Goal: Find specific page/section: Find specific page/section

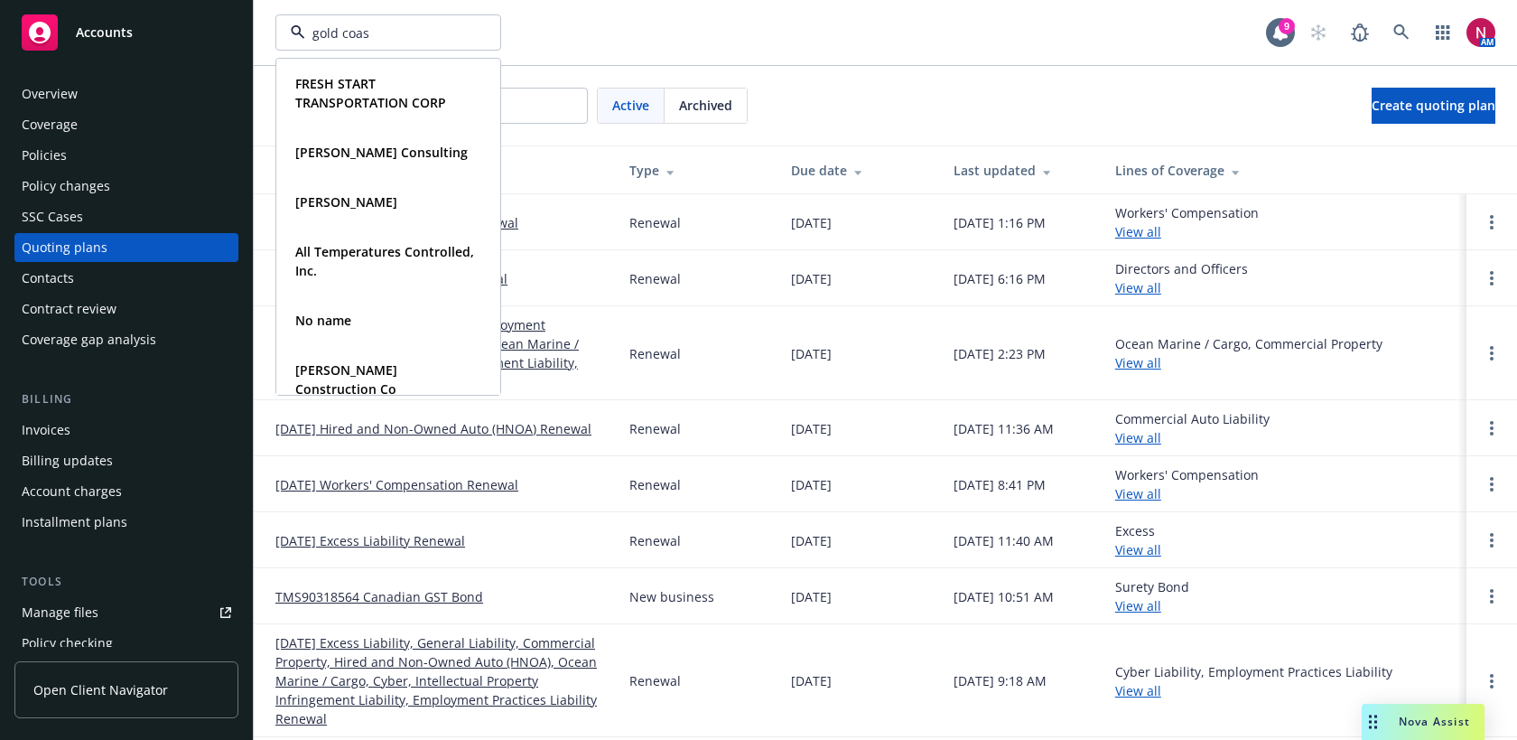
type input "gold coast"
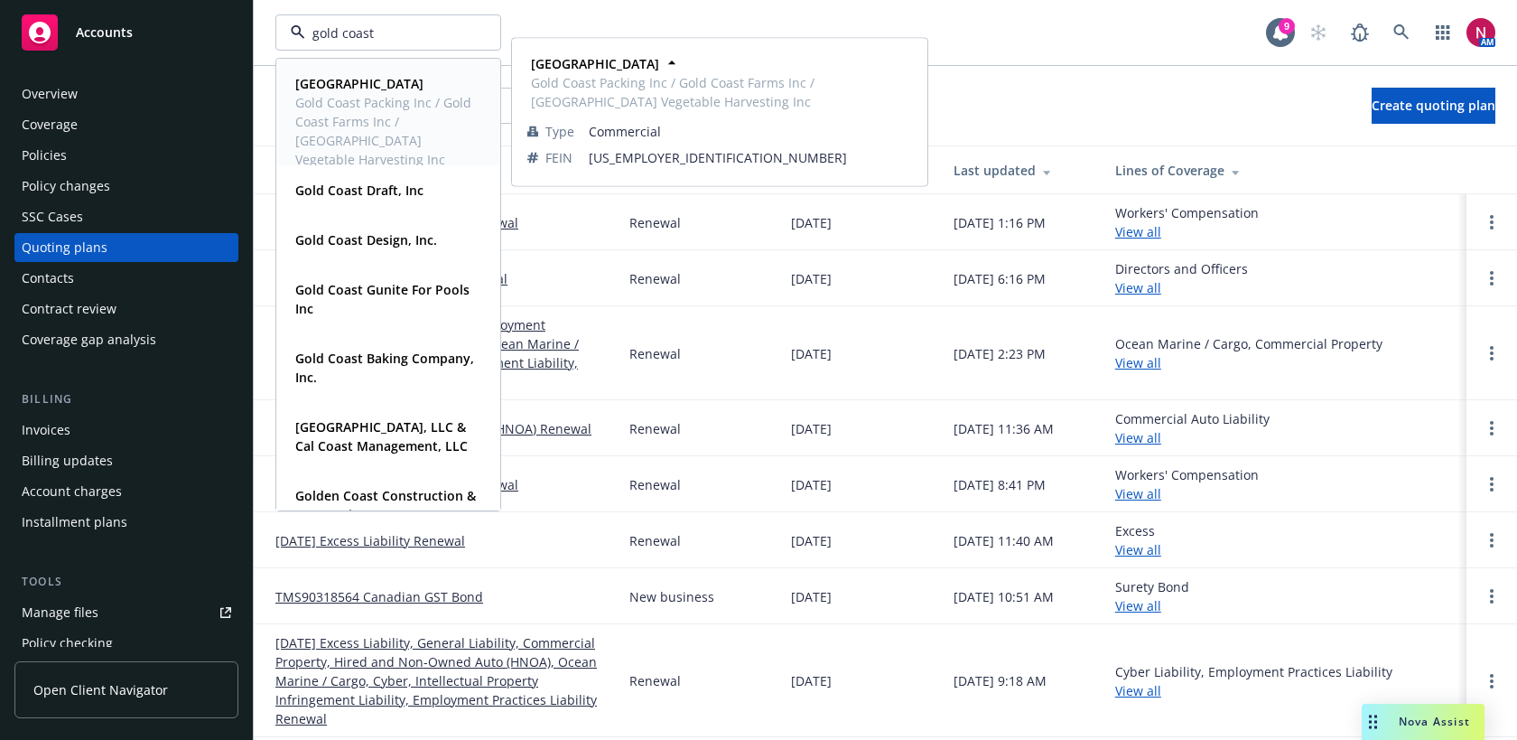
click at [391, 107] on span "Gold Coast Packing Inc / Gold Coast Farms Inc / [GEOGRAPHIC_DATA] Vegetable Har…" at bounding box center [386, 131] width 182 height 76
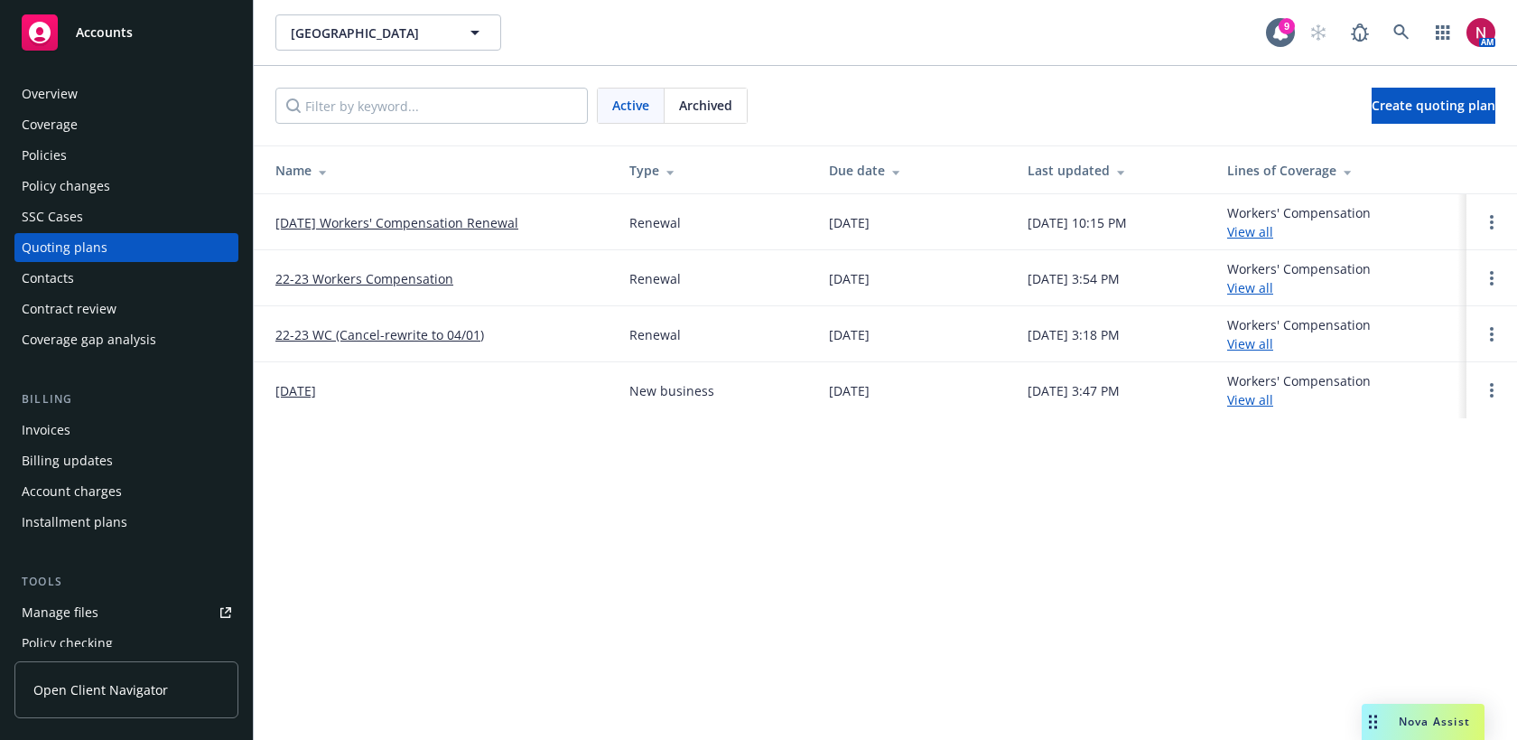
click at [79, 151] on div "Policies" at bounding box center [127, 155] width 210 height 29
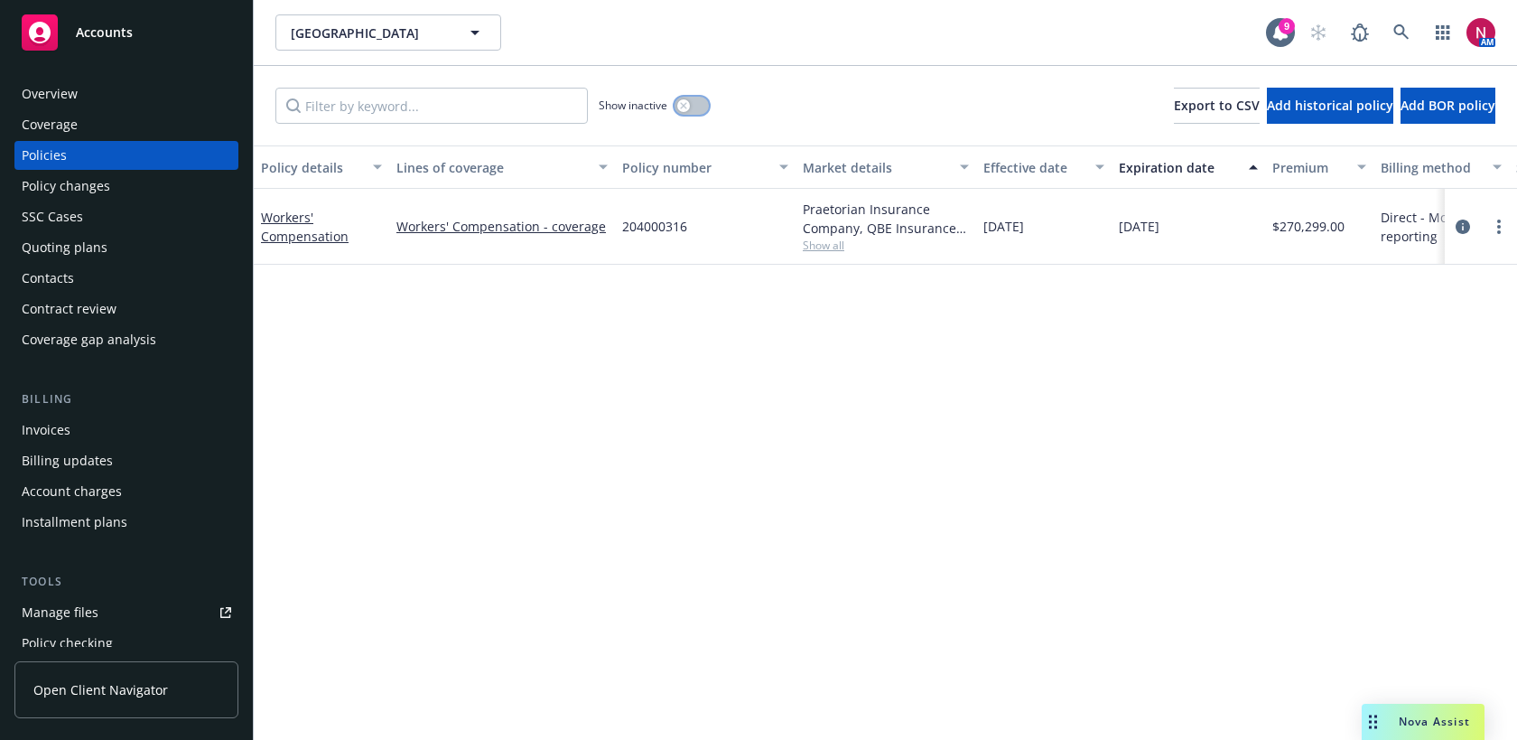
click at [697, 105] on button "button" at bounding box center [692, 106] width 34 height 18
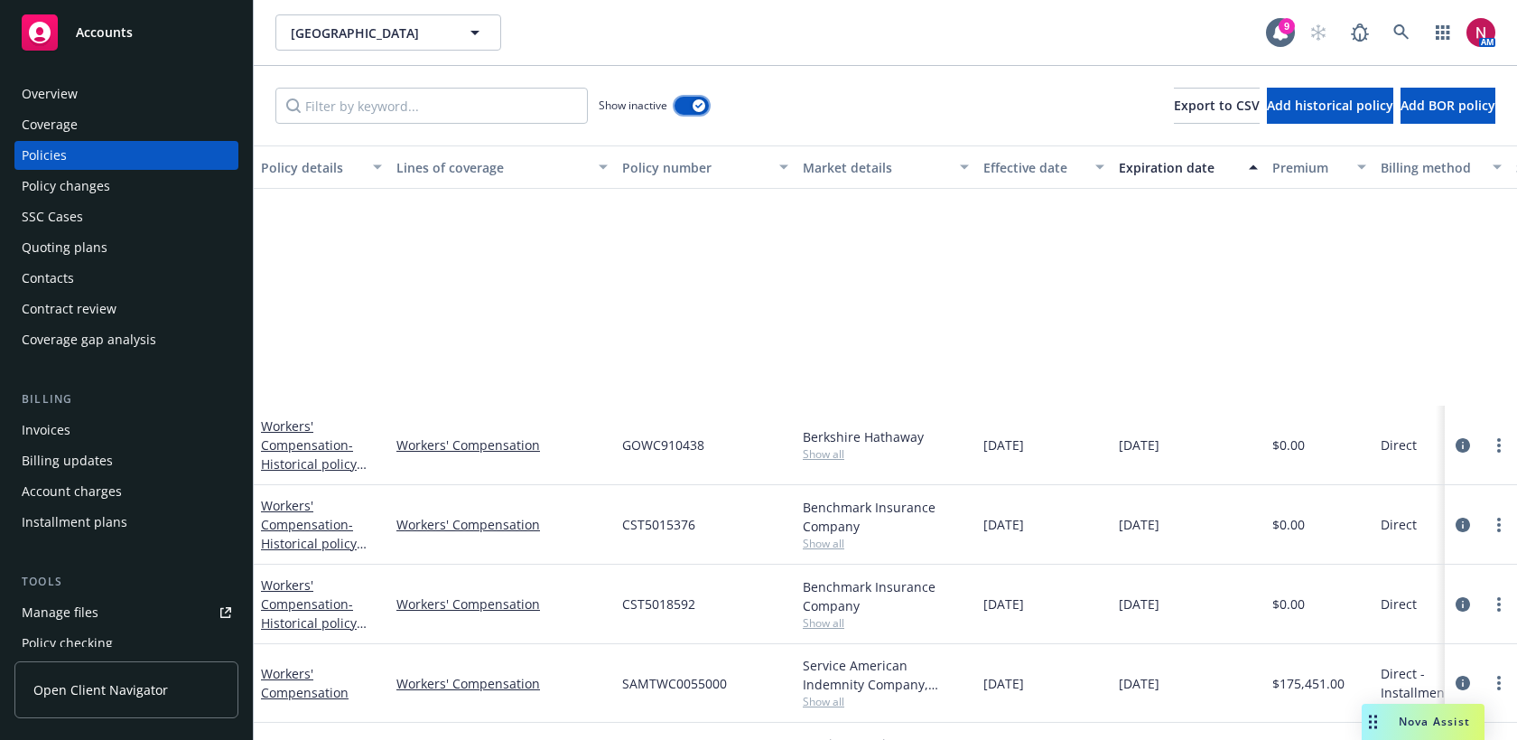
scroll to position [364, 0]
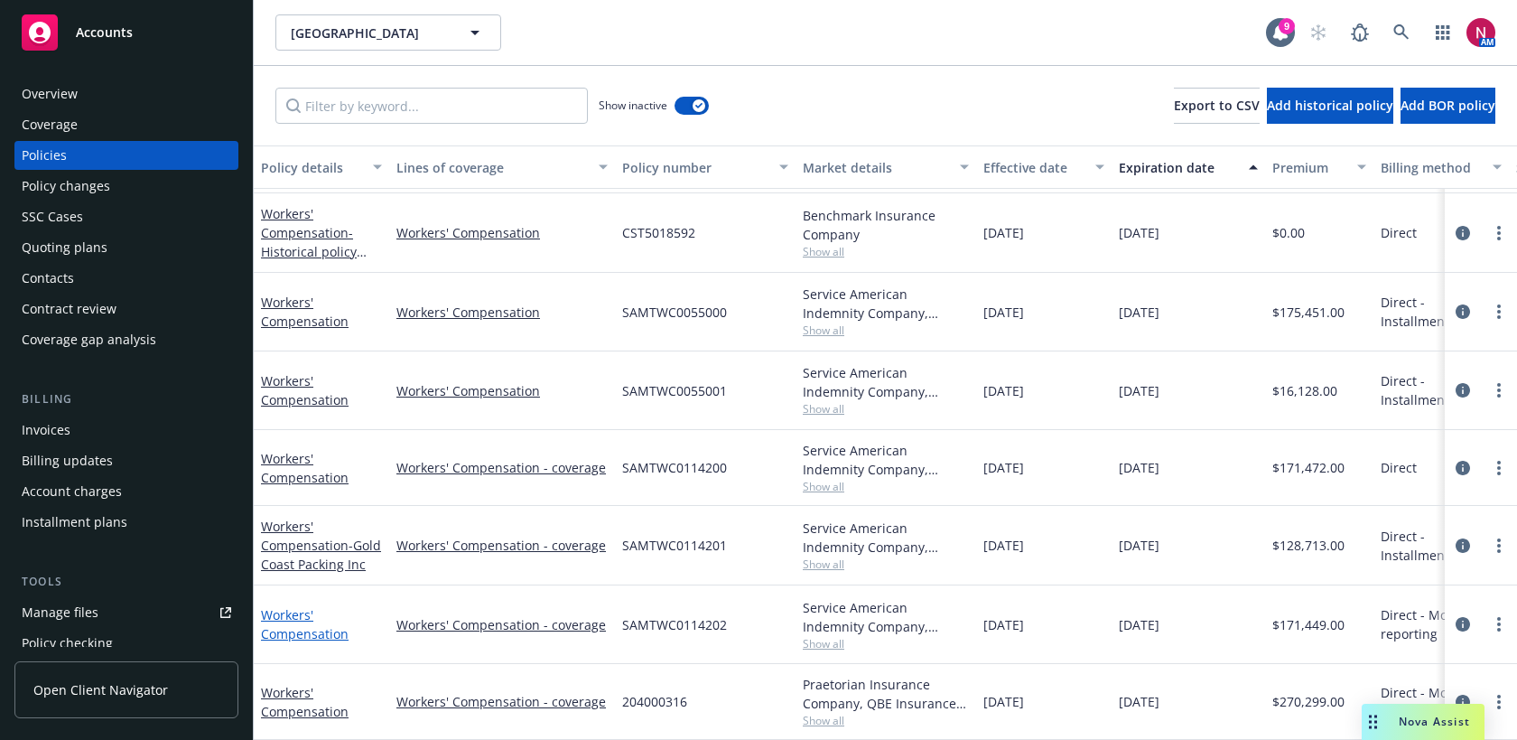
click at [320, 633] on link "Workers' Compensation" at bounding box center [305, 624] width 88 height 36
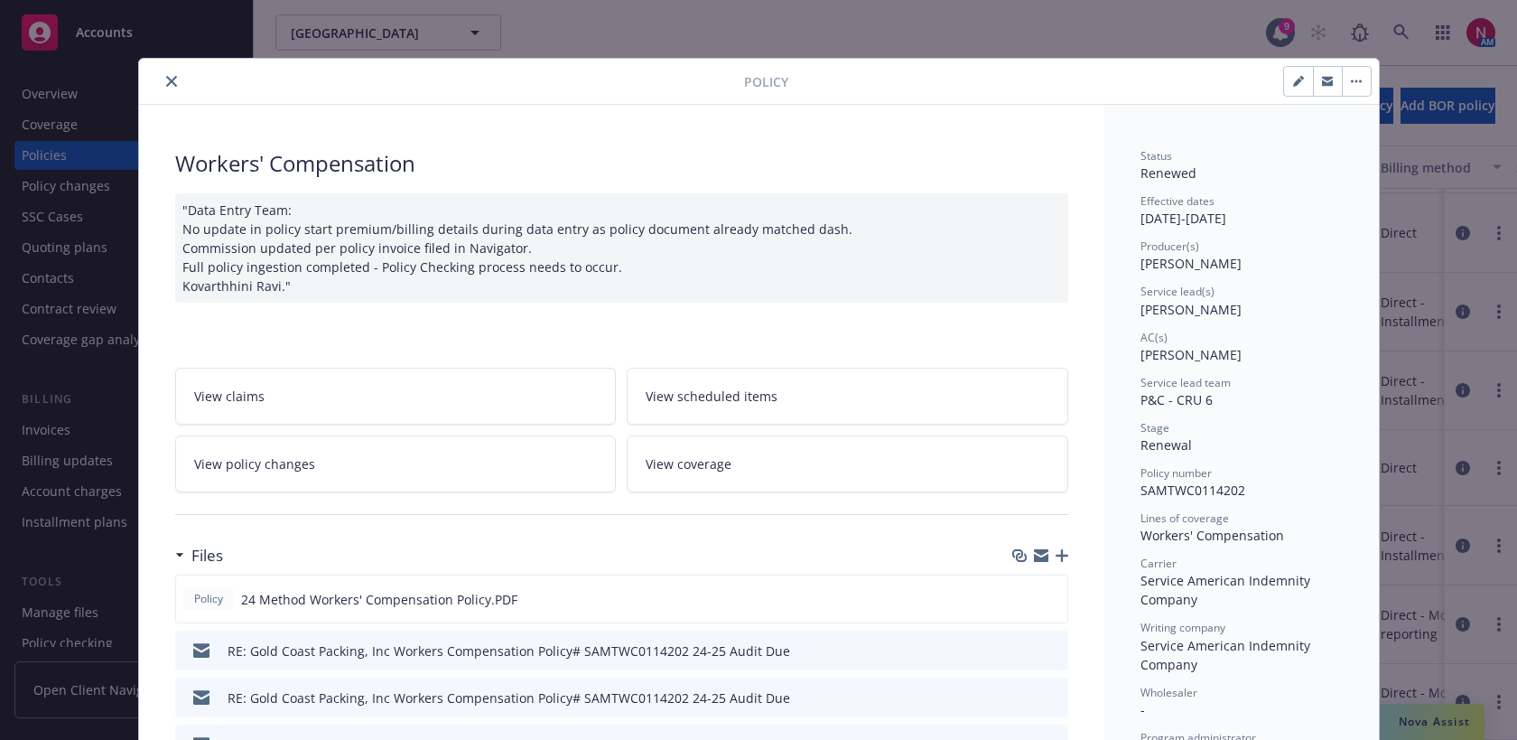
click at [172, 76] on icon "close" at bounding box center [171, 81] width 11 height 11
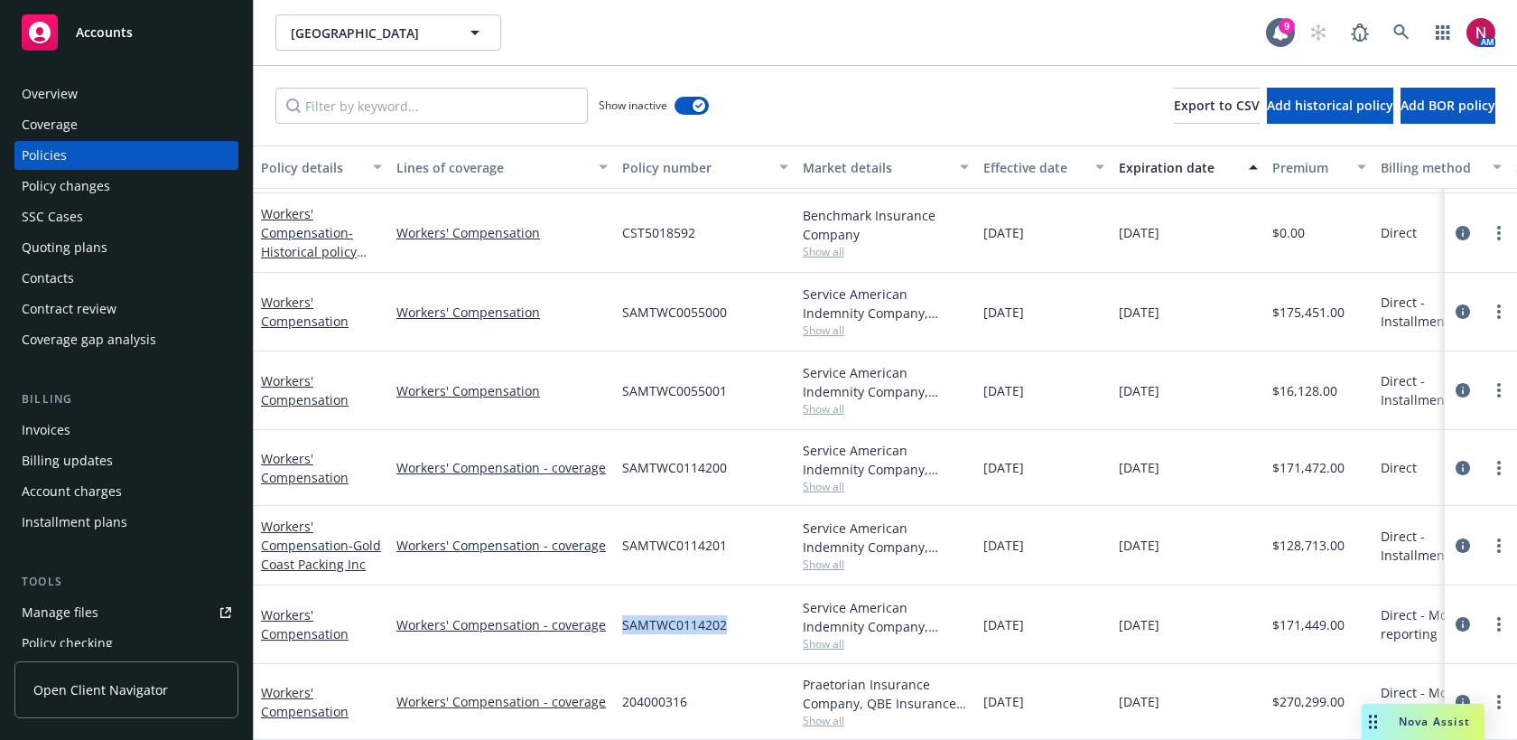
drag, startPoint x: 623, startPoint y: 617, endPoint x: 737, endPoint y: 617, distance: 113.8
click at [737, 617] on div "SAMTWC0114202" at bounding box center [705, 624] width 181 height 79
copy span "SAMTWC0114202"
click at [1395, 34] on icon at bounding box center [1402, 32] width 16 height 16
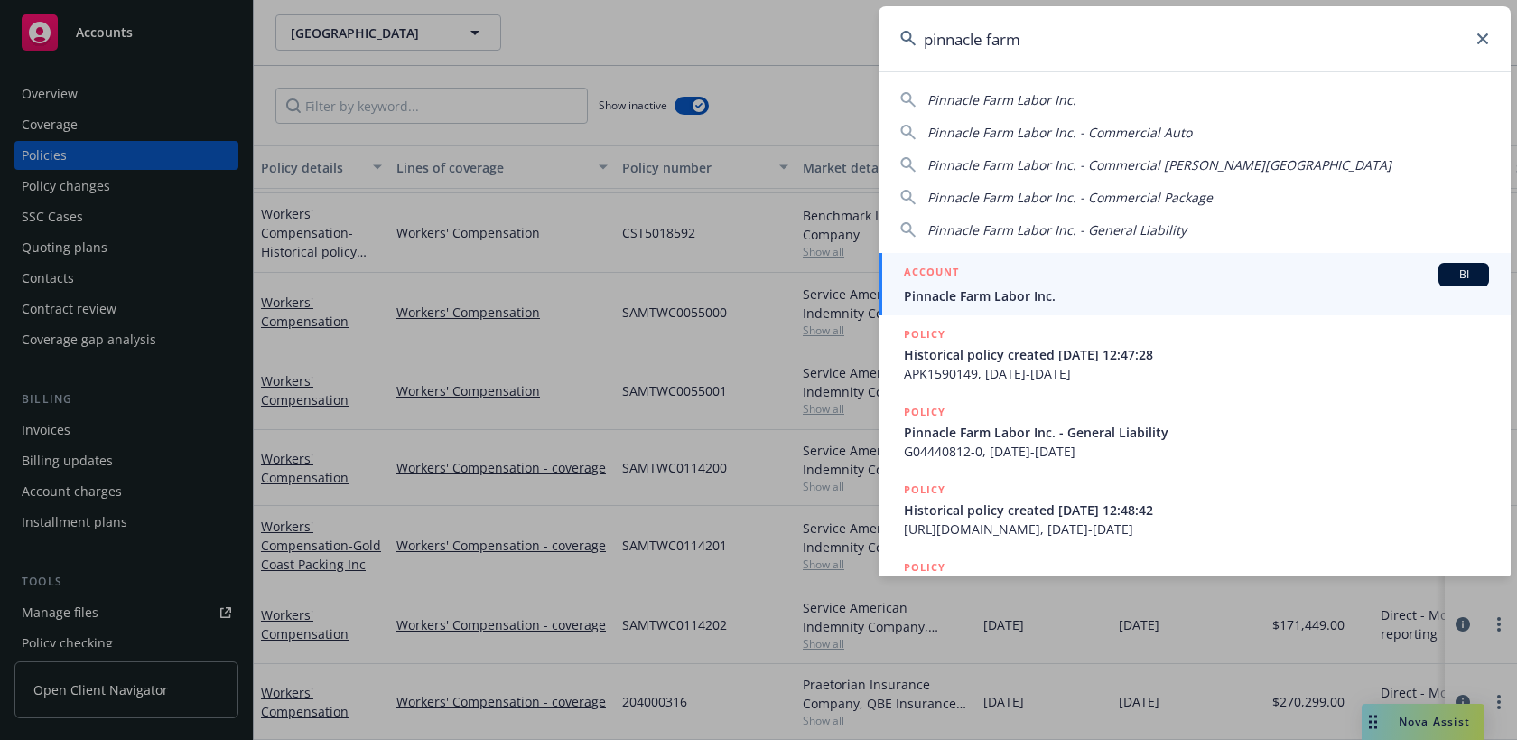
type input "pinnacle farm"
click at [1096, 286] on span "Pinnacle Farm Labor Inc." at bounding box center [1196, 295] width 585 height 19
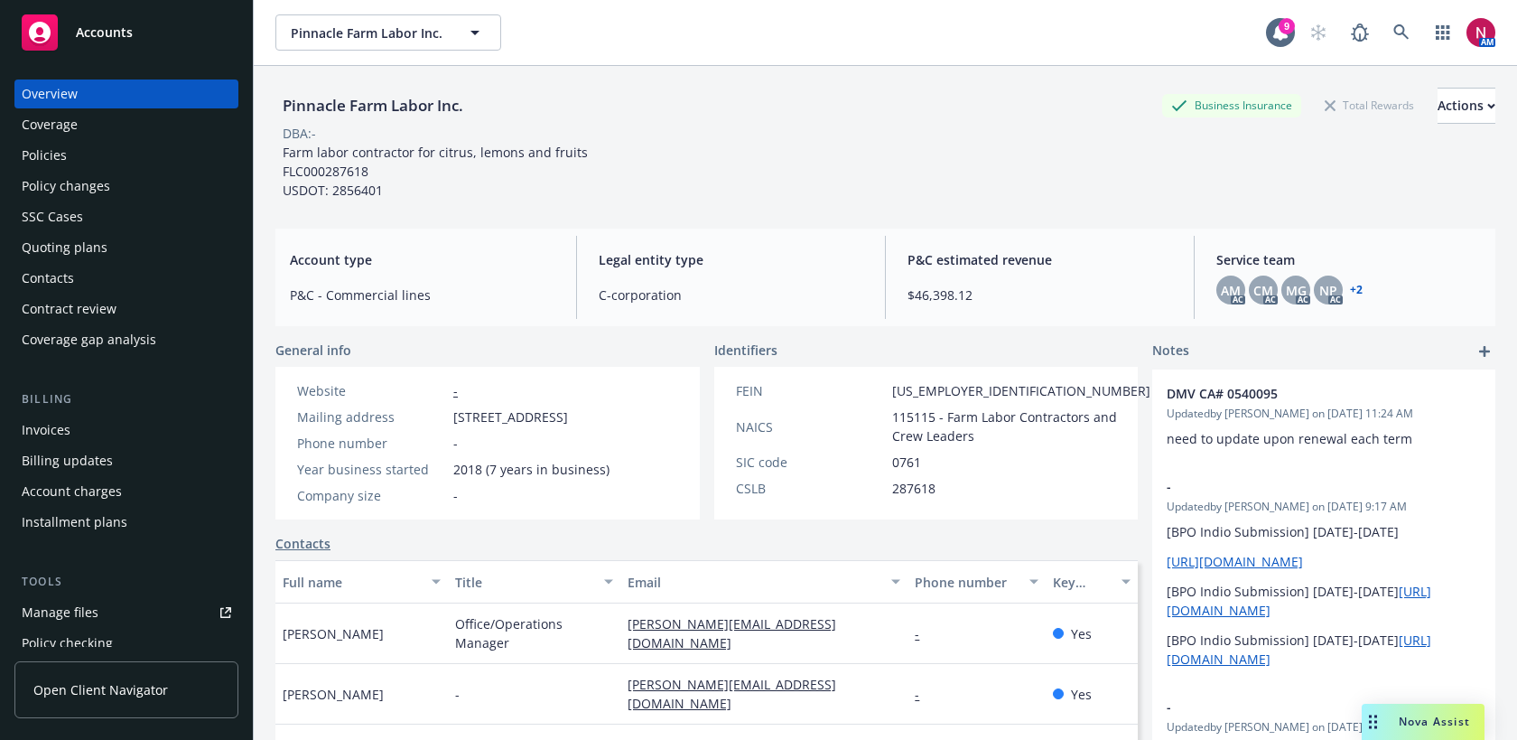
click at [114, 247] on div "Quoting plans" at bounding box center [127, 247] width 210 height 29
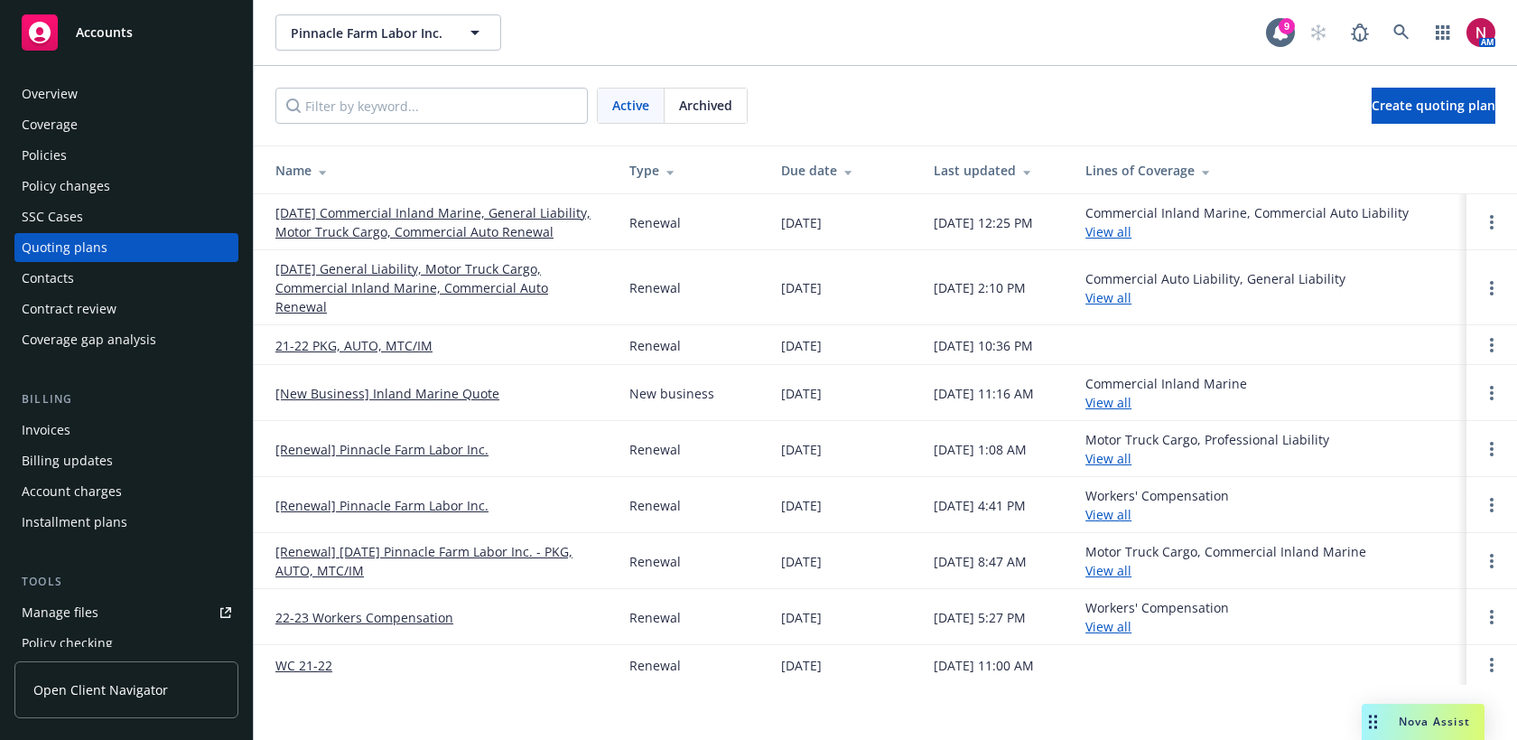
click at [323, 214] on link "[DATE] Commercial Inland Marine, General Liability, Motor Truck Cargo, Commerci…" at bounding box center [437, 222] width 325 height 38
